Goal: Task Accomplishment & Management: Complete application form

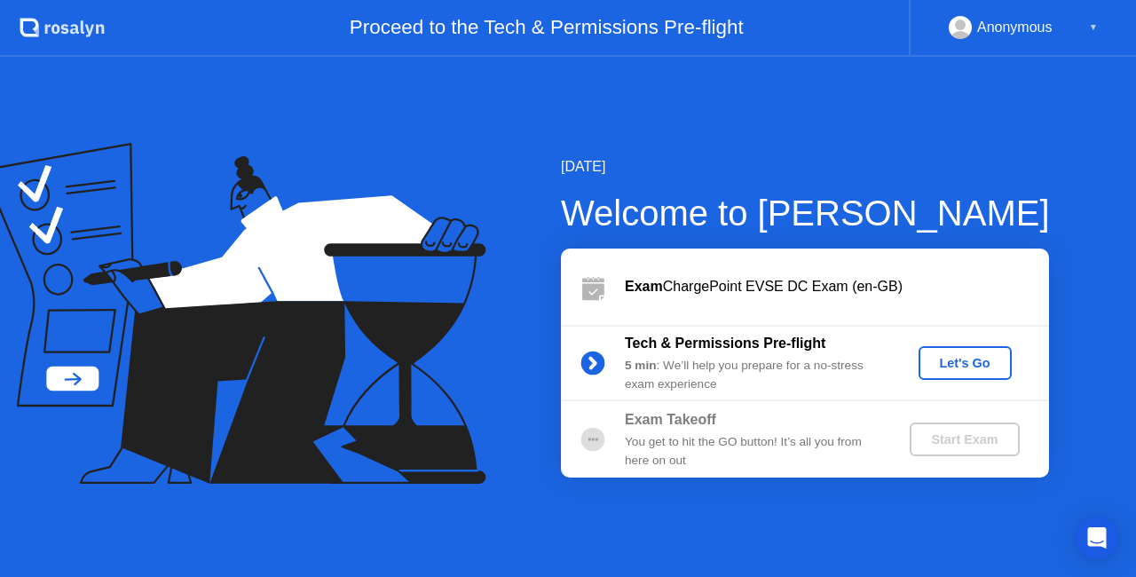
click at [980, 362] on div "Let's Go" at bounding box center [964, 363] width 79 height 14
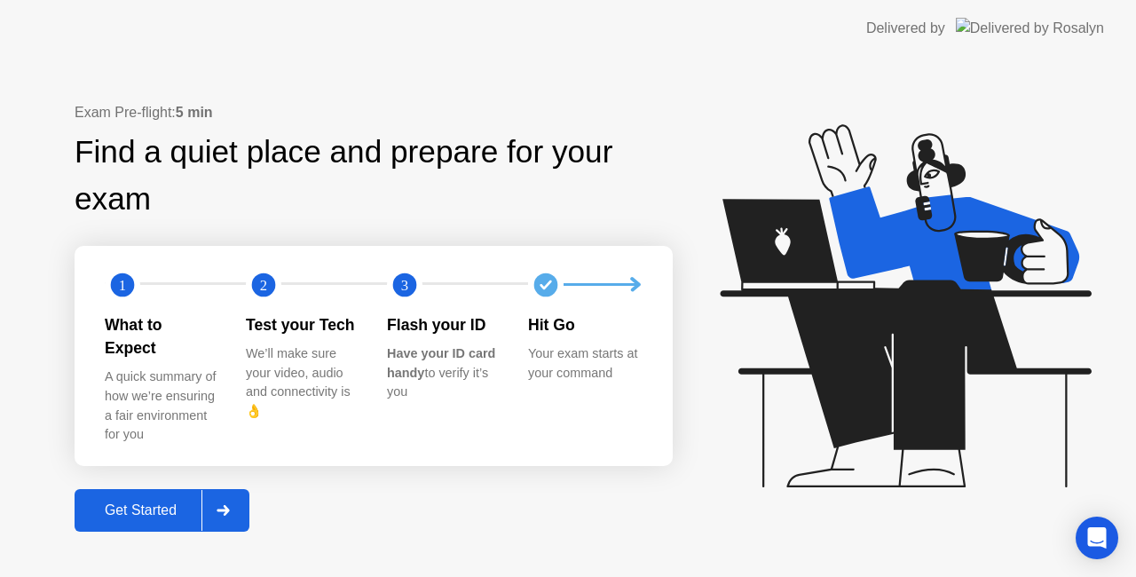
click at [177, 489] on button "Get Started" at bounding box center [162, 510] width 175 height 43
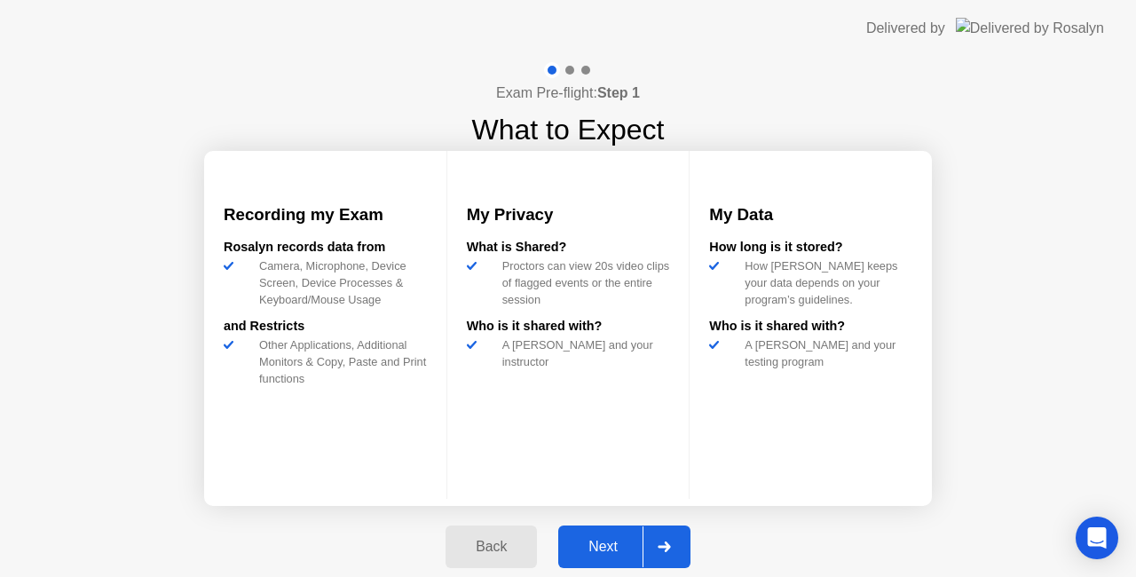
click at [624, 548] on div "Next" at bounding box center [602, 547] width 79 height 16
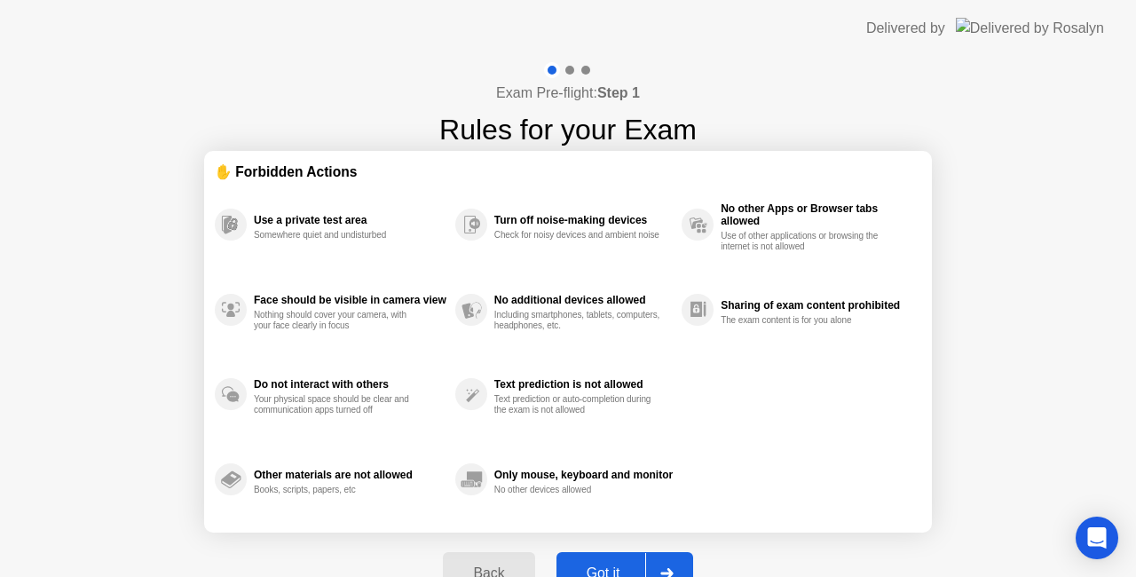
click at [636, 566] on div "Got it" at bounding box center [603, 573] width 83 height 16
select select "**********"
select select "*******"
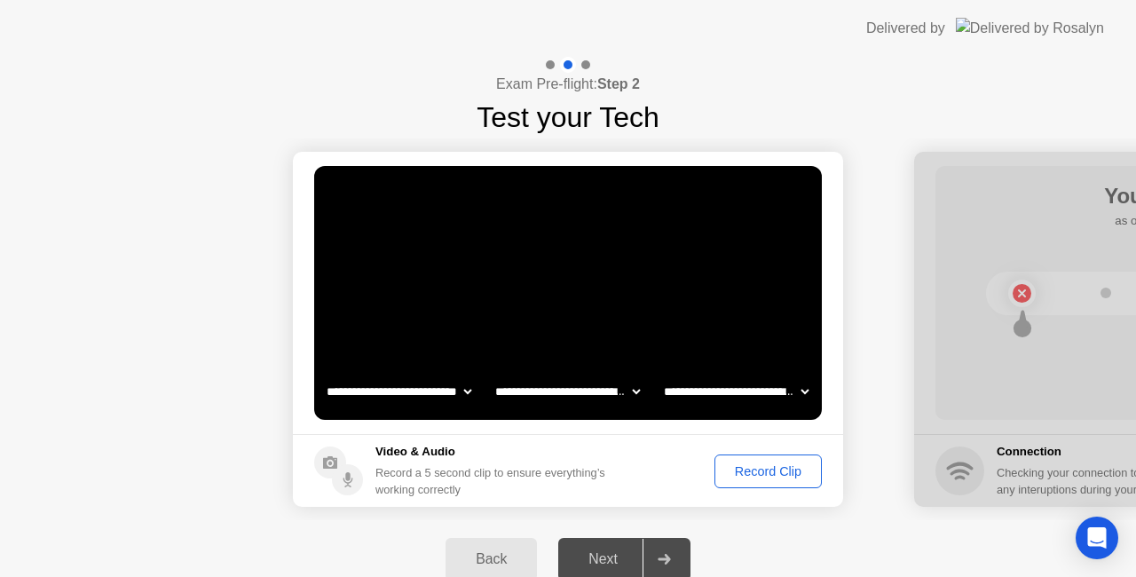
click at [752, 470] on div "Record Clip" at bounding box center [767, 471] width 95 height 14
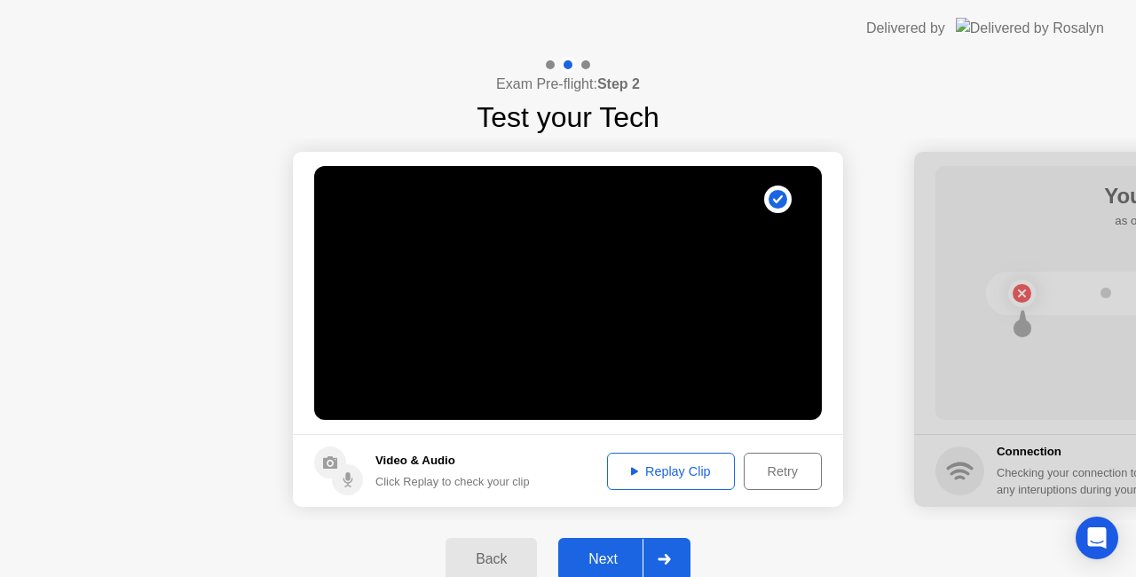
click at [605, 560] on div "Next" at bounding box center [602, 559] width 79 height 16
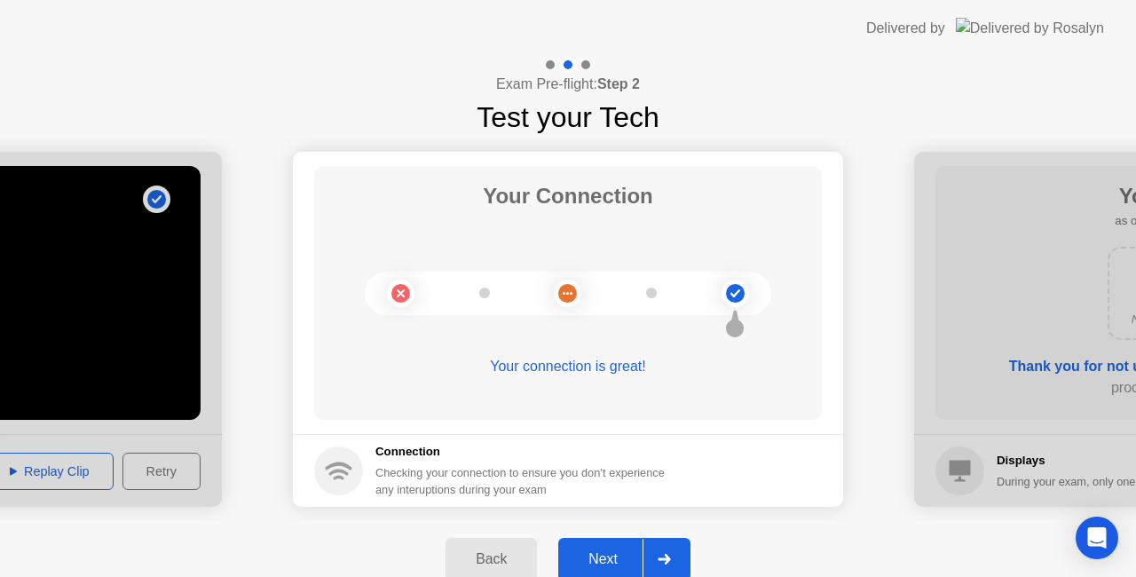
click at [660, 550] on div at bounding box center [663, 559] width 43 height 41
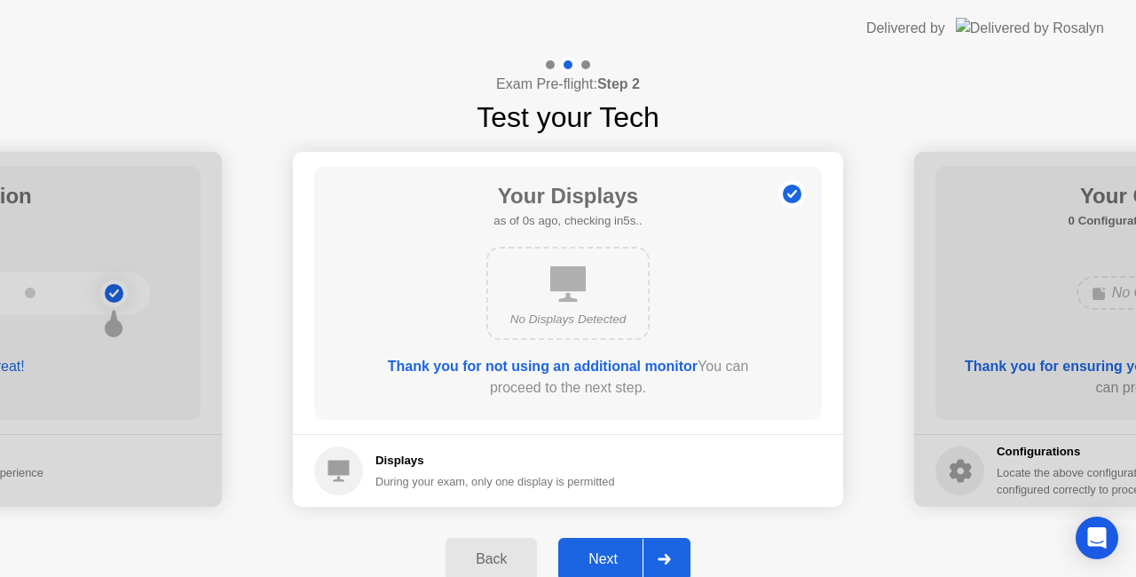
click at [667, 544] on div at bounding box center [663, 559] width 43 height 41
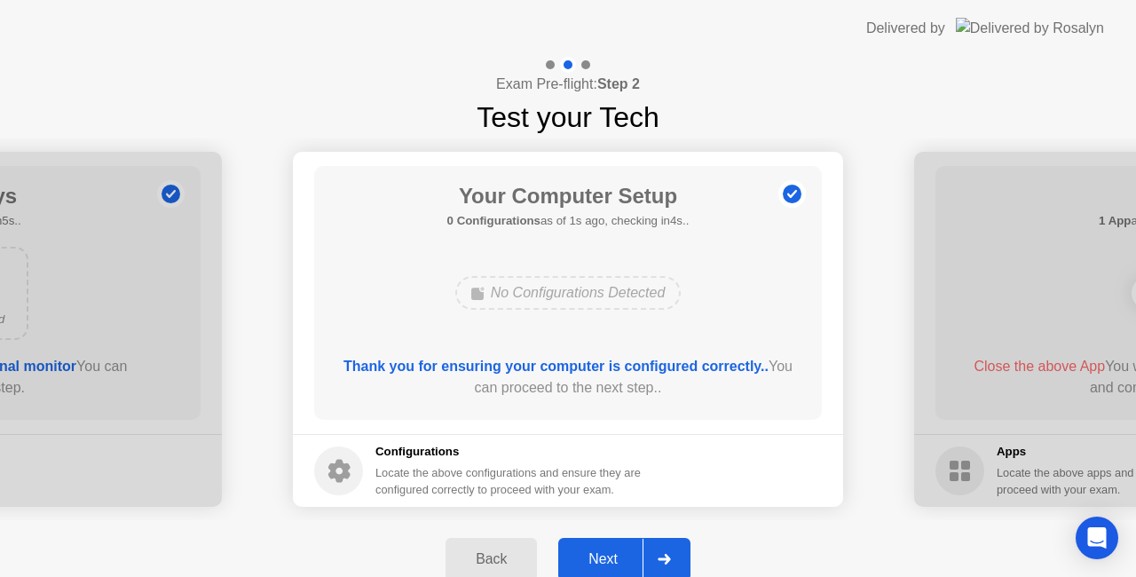
click at [667, 544] on div at bounding box center [663, 559] width 43 height 41
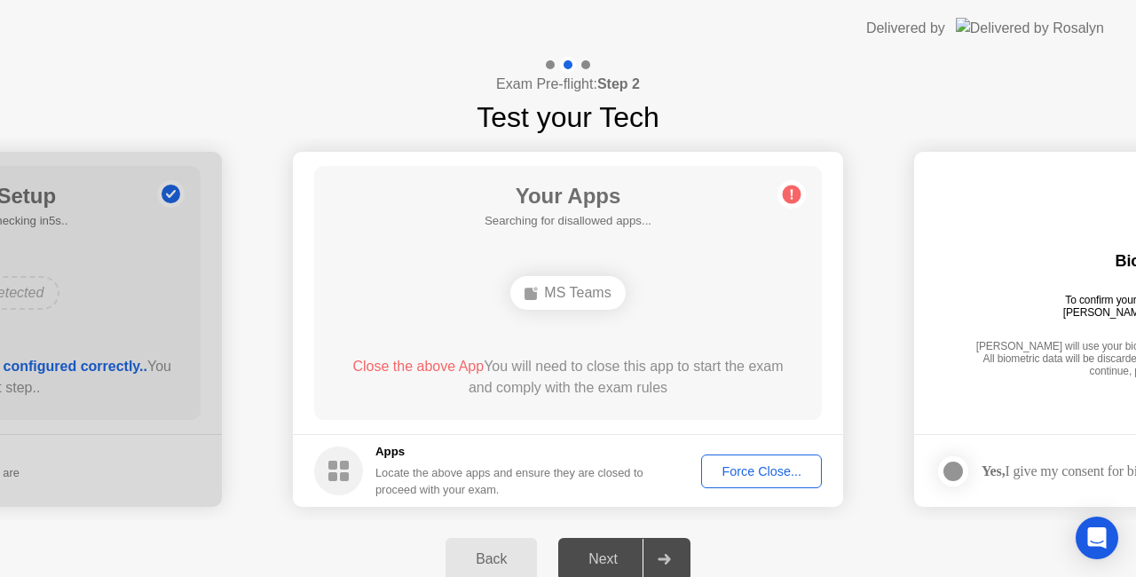
click at [736, 468] on div "Force Close..." at bounding box center [761, 471] width 108 height 14
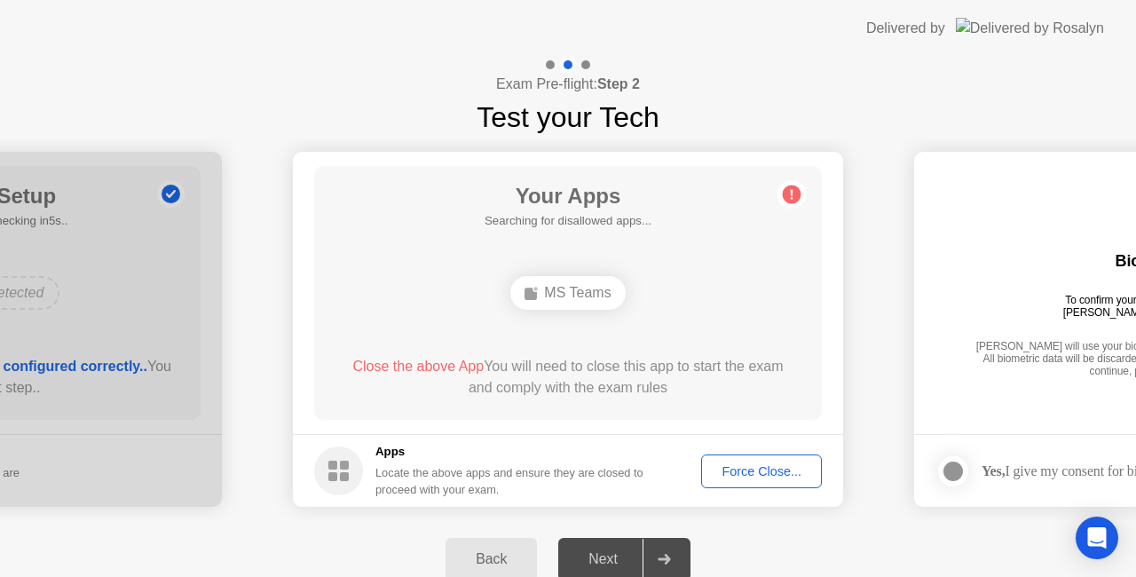
click at [654, 401] on div "Close the above App You will need to close this app to start the exam and compl…" at bounding box center [568, 381] width 457 height 50
click at [726, 464] on div "Force Close..." at bounding box center [761, 471] width 108 height 14
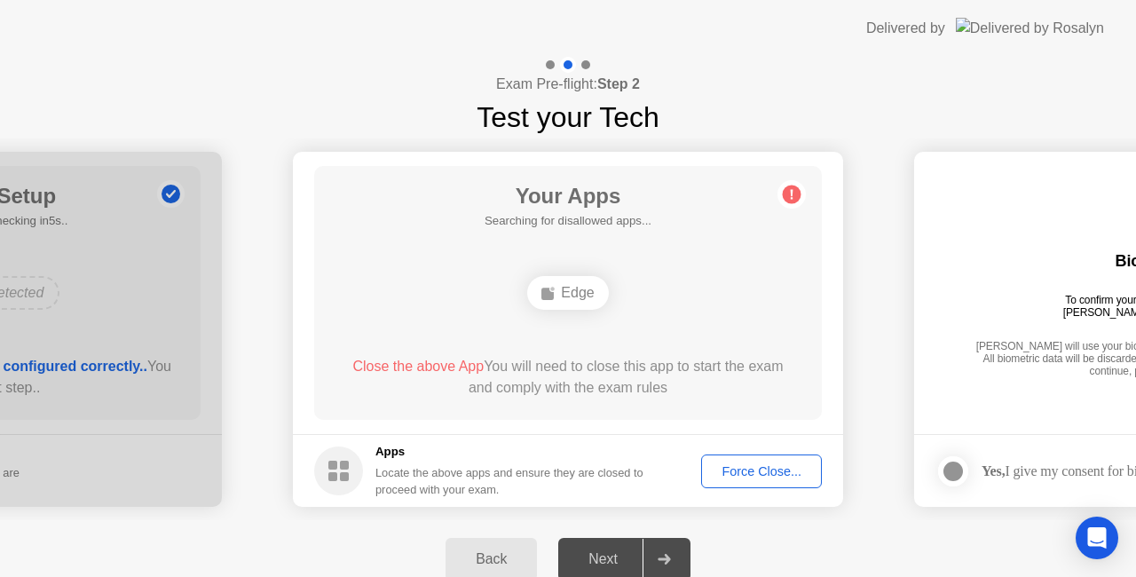
click at [722, 464] on div "Force Close..." at bounding box center [761, 471] width 108 height 14
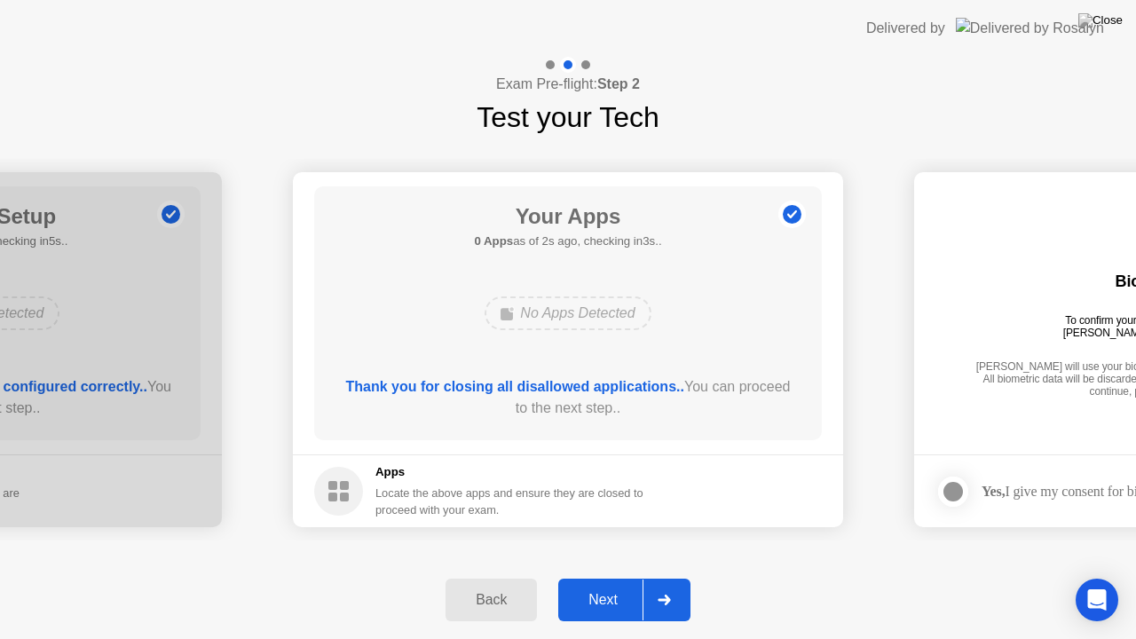
click at [660, 576] on div at bounding box center [663, 599] width 43 height 41
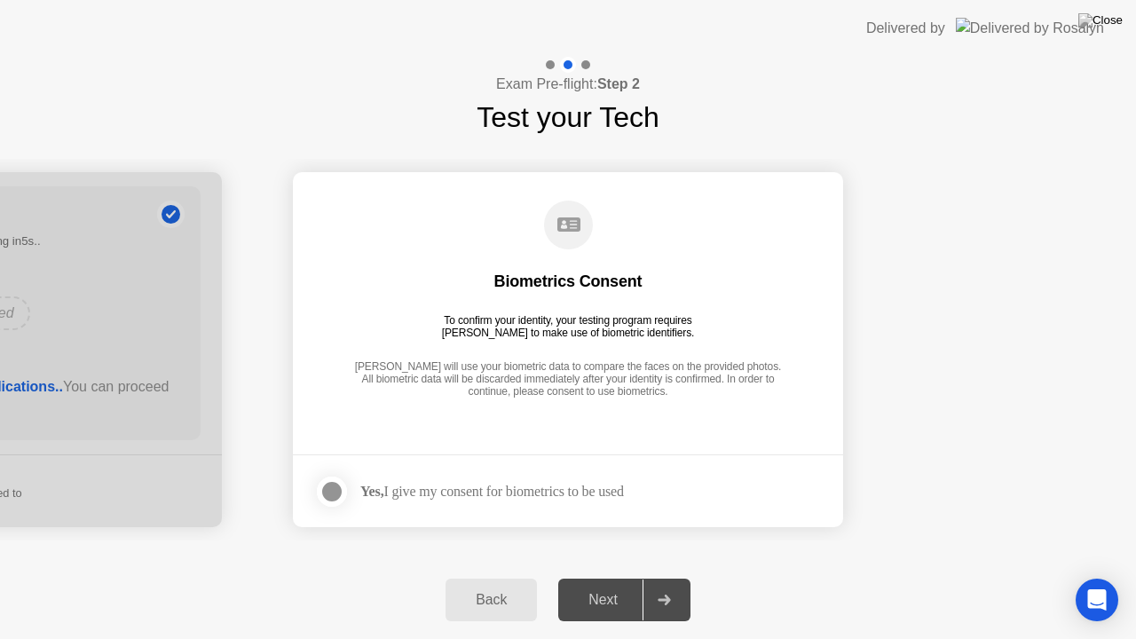
click at [332, 491] on div at bounding box center [331, 491] width 21 height 21
click at [652, 576] on div at bounding box center [663, 599] width 43 height 41
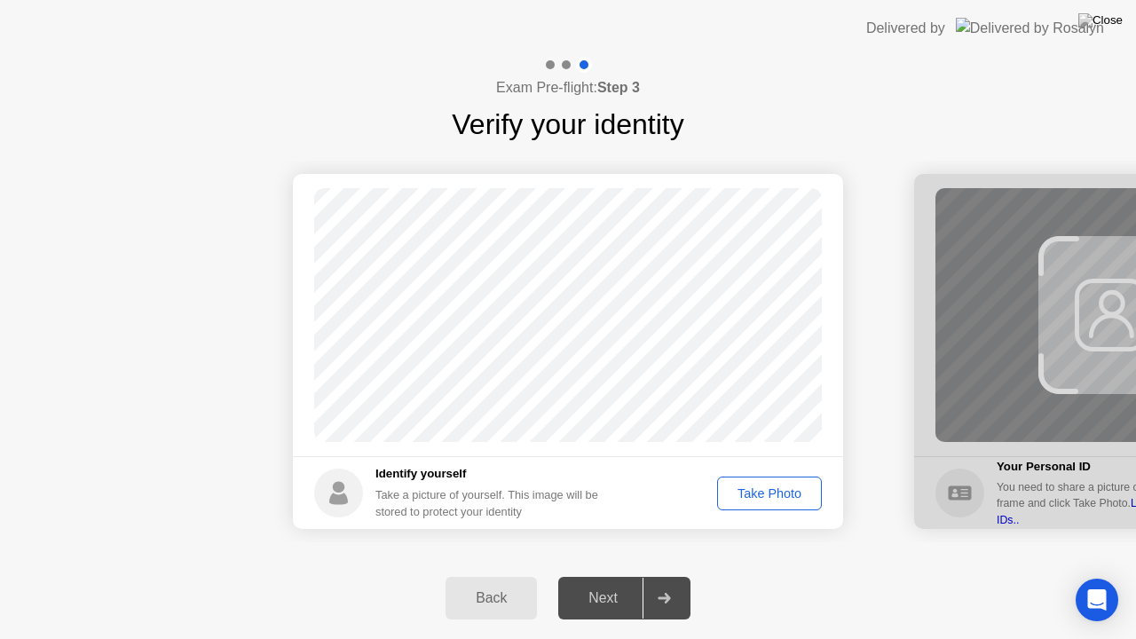
click at [764, 505] on button "Take Photo" at bounding box center [769, 493] width 105 height 34
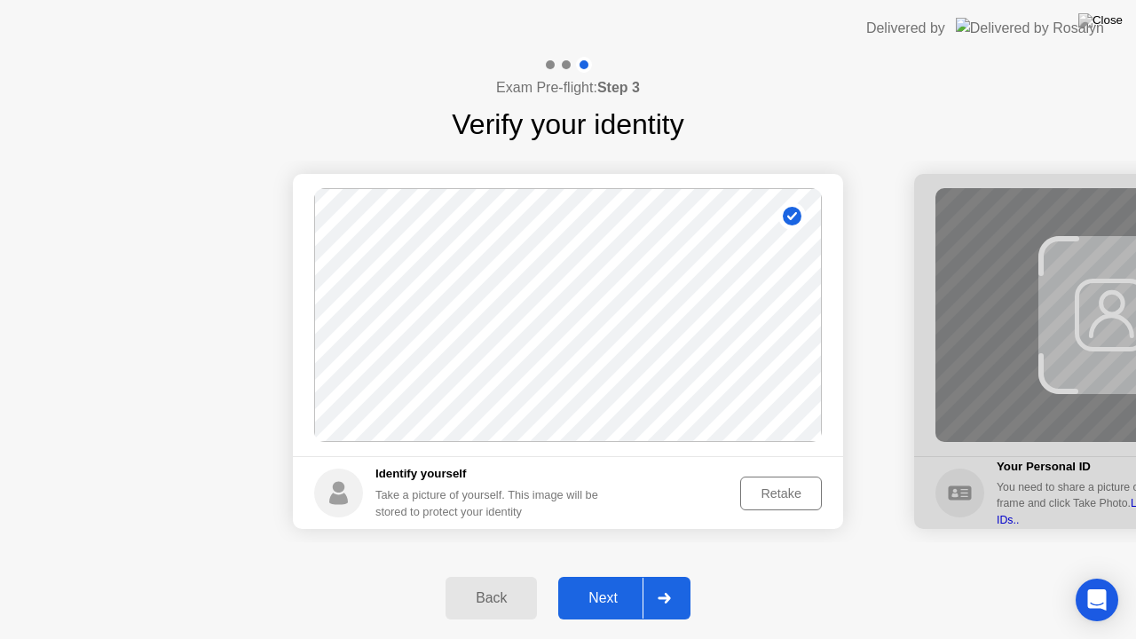
click at [764, 505] on button "Retake" at bounding box center [781, 493] width 82 height 34
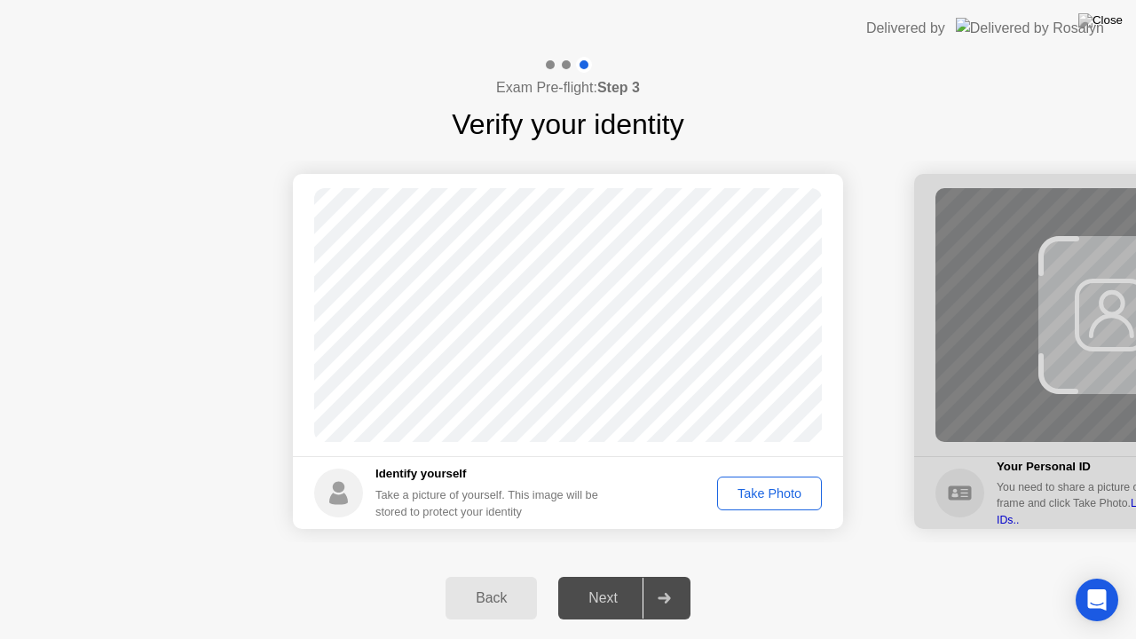
click at [773, 489] on div "Take Photo" at bounding box center [769, 493] width 92 height 14
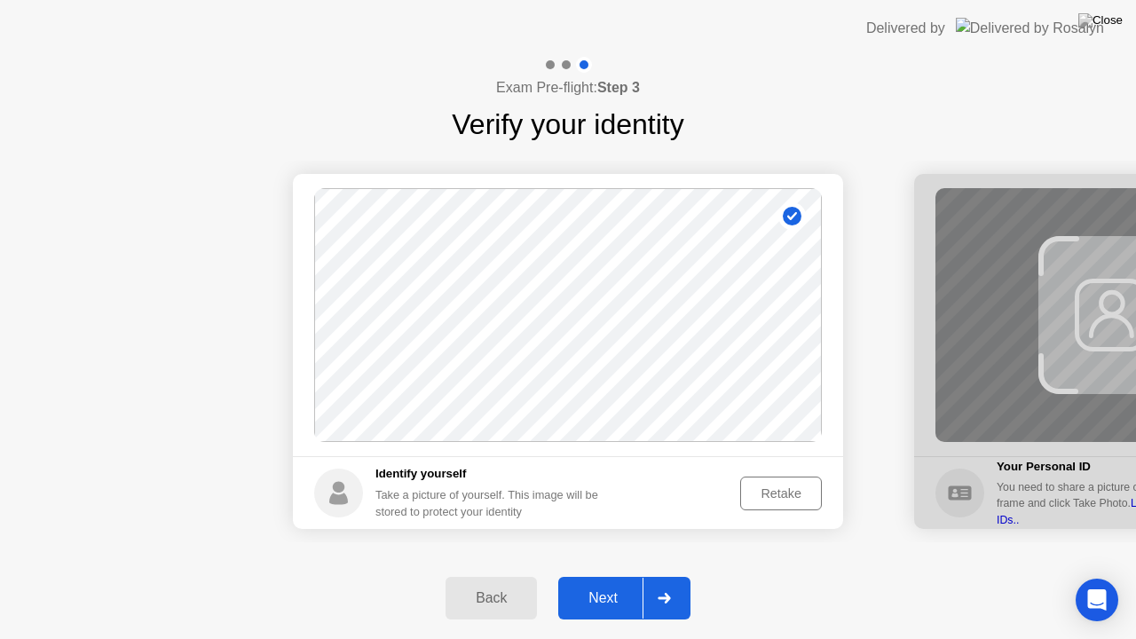
click at [775, 493] on div "Retake" at bounding box center [780, 493] width 69 height 14
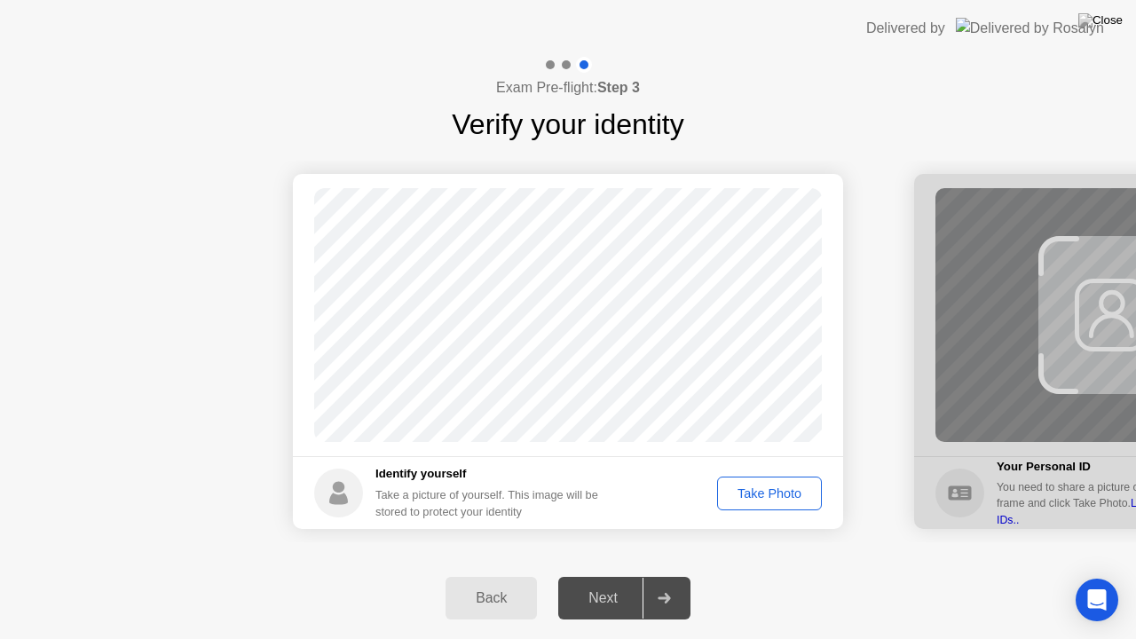
click at [775, 493] on div "Take Photo" at bounding box center [769, 493] width 92 height 14
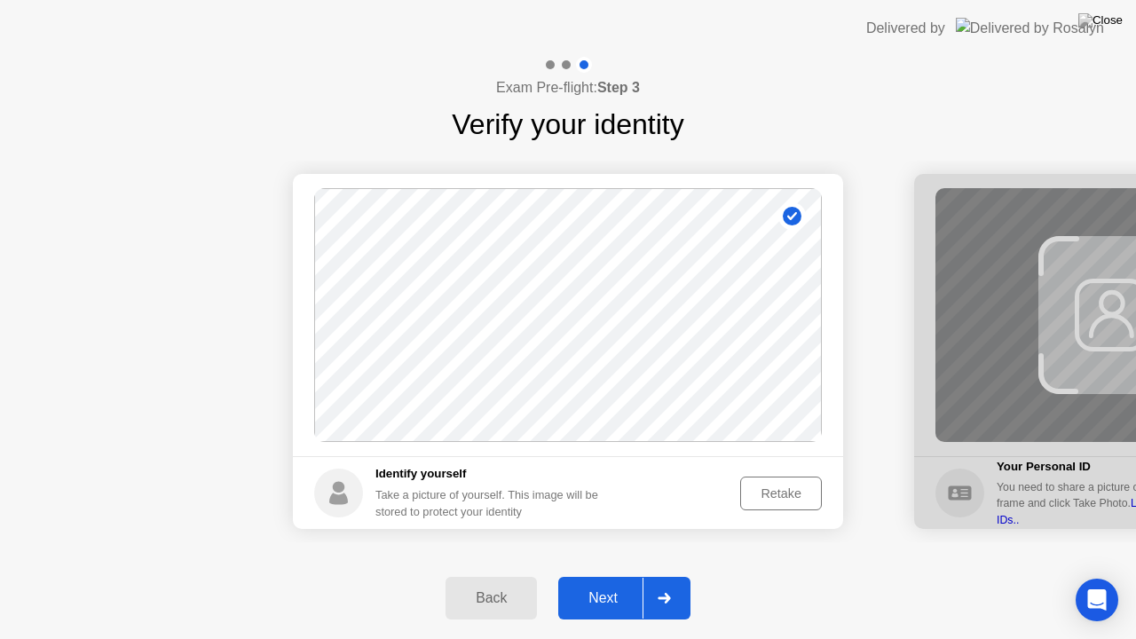
click at [671, 576] on div at bounding box center [663, 598] width 43 height 41
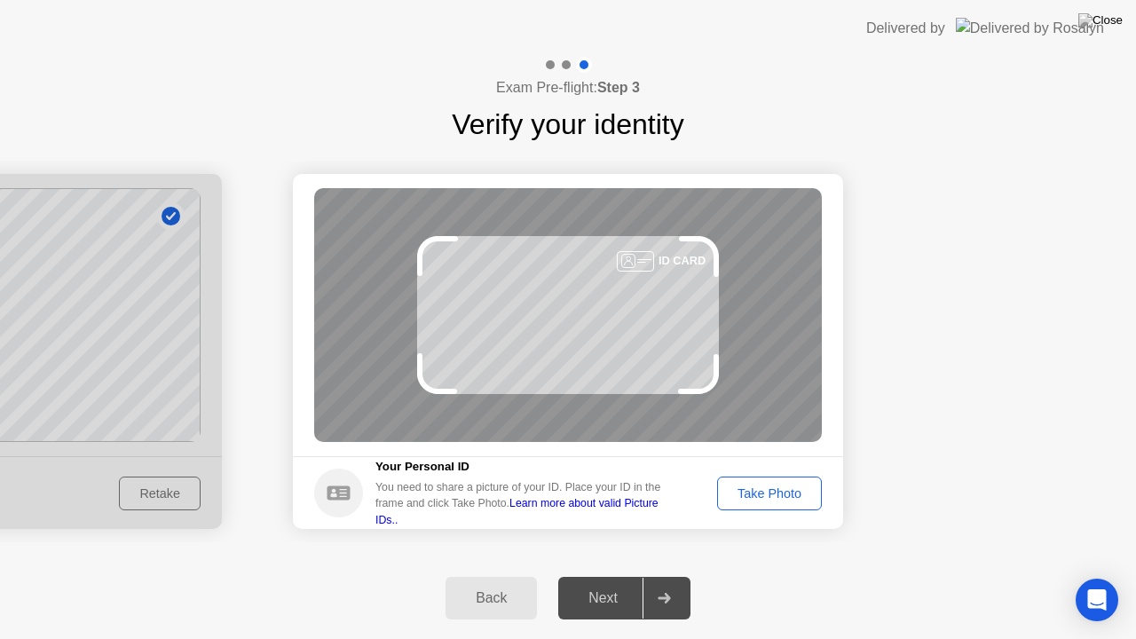
click at [759, 492] on div "Take Photo" at bounding box center [769, 493] width 92 height 14
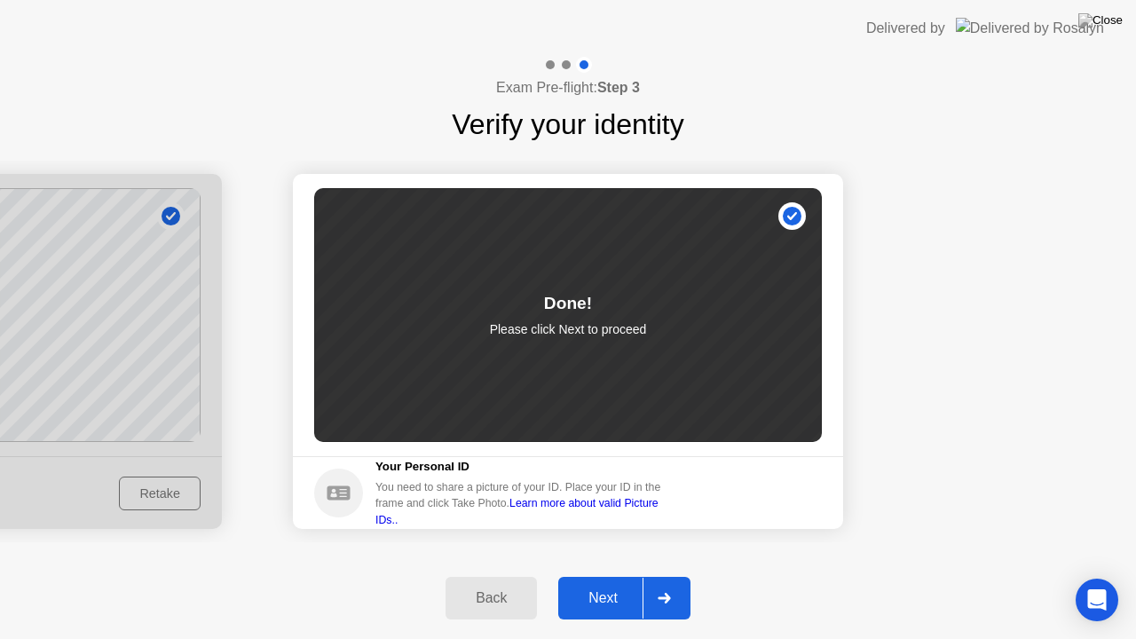
click at [671, 576] on div at bounding box center [663, 598] width 43 height 41
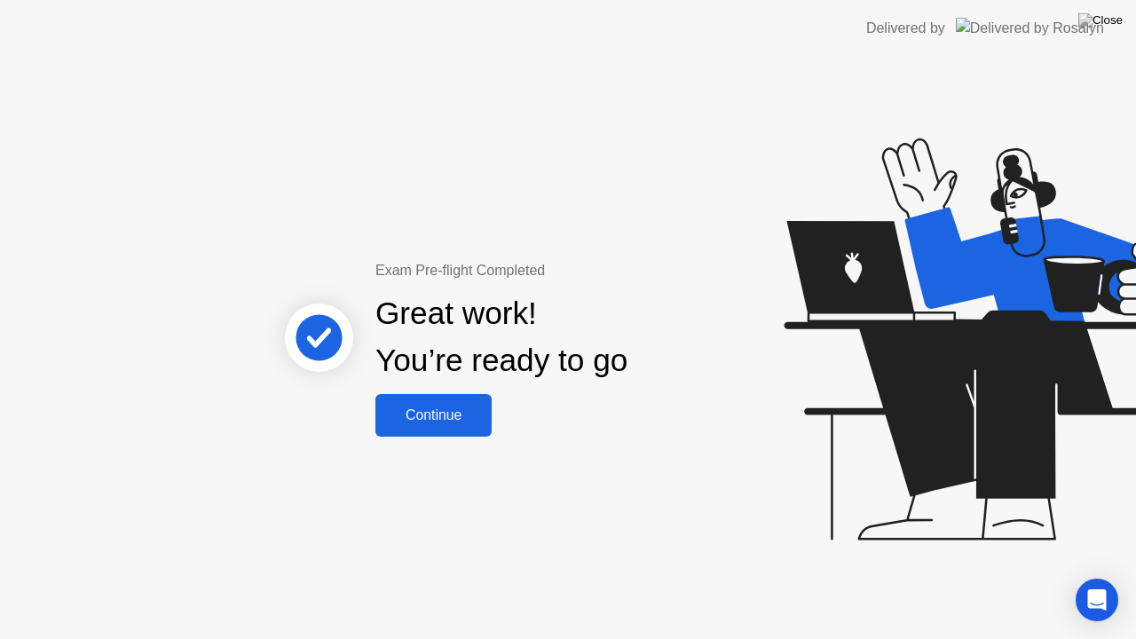
click at [452, 421] on div "Continue" at bounding box center [434, 415] width 106 height 16
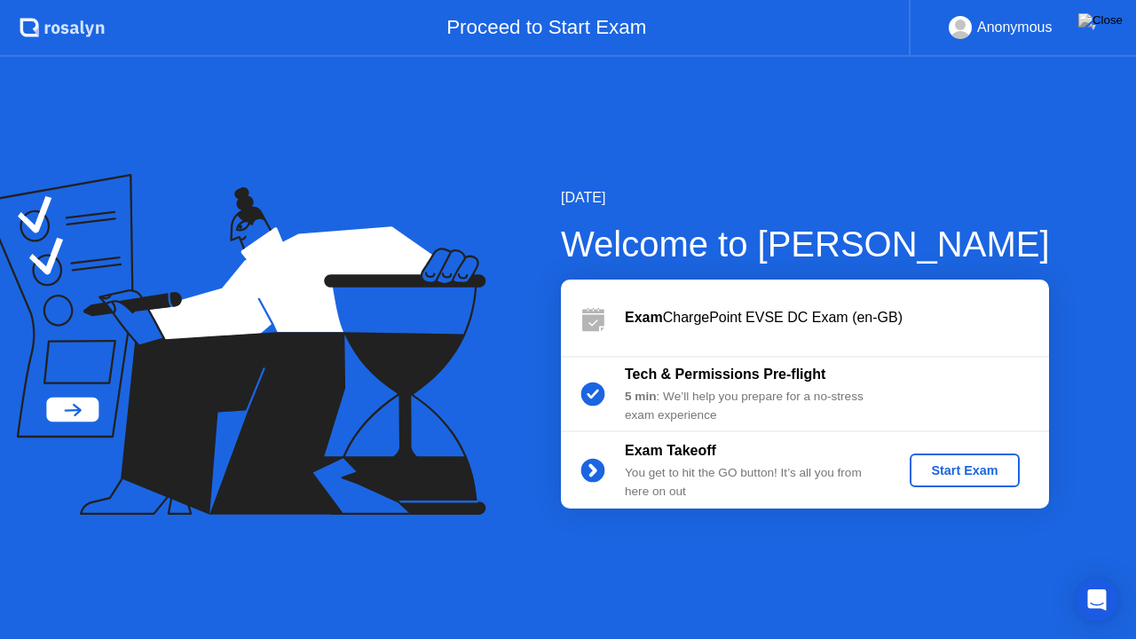
click at [949, 465] on div "Start Exam" at bounding box center [964, 470] width 95 height 14
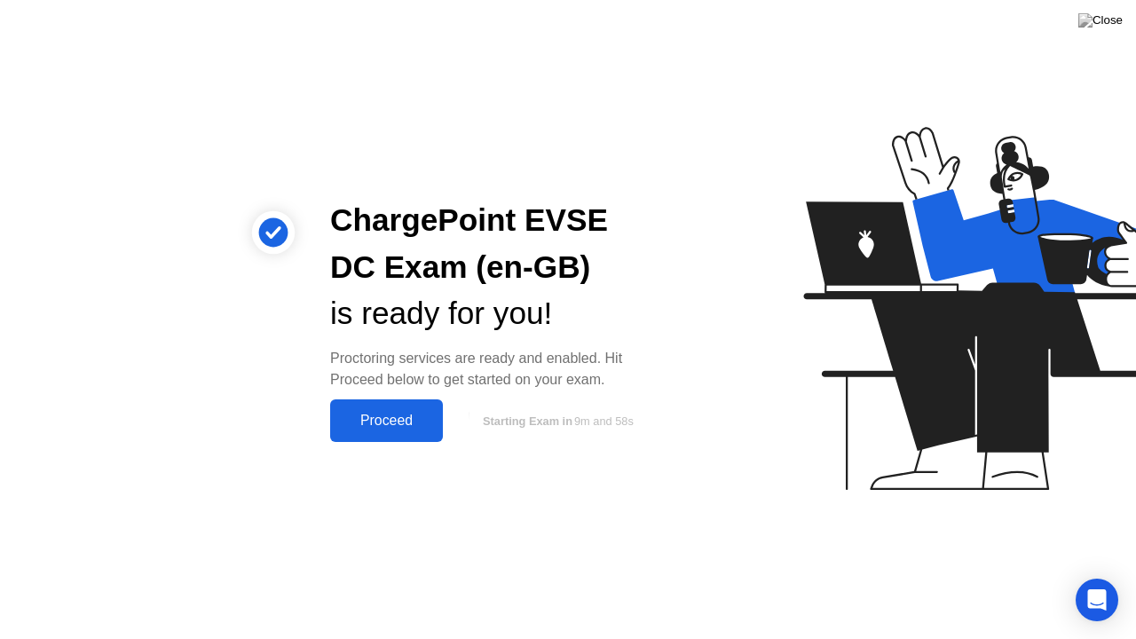
click at [404, 434] on button "Proceed" at bounding box center [386, 420] width 113 height 43
